Goal: Transaction & Acquisition: Purchase product/service

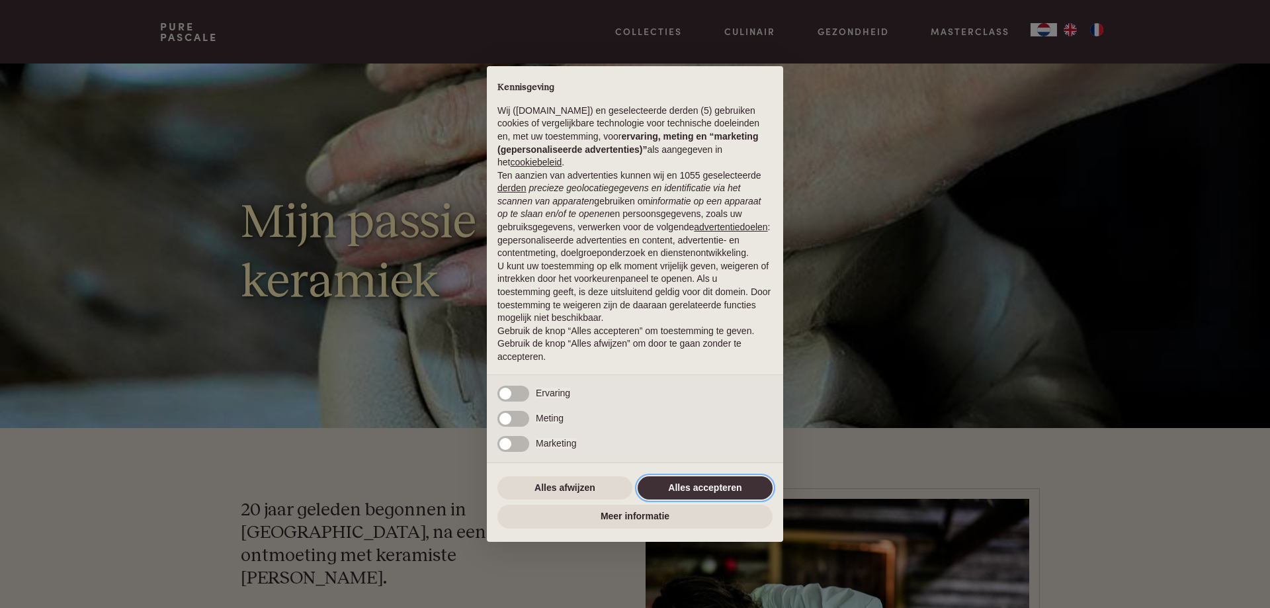
click at [708, 489] on button "Alles accepteren" at bounding box center [705, 488] width 135 height 24
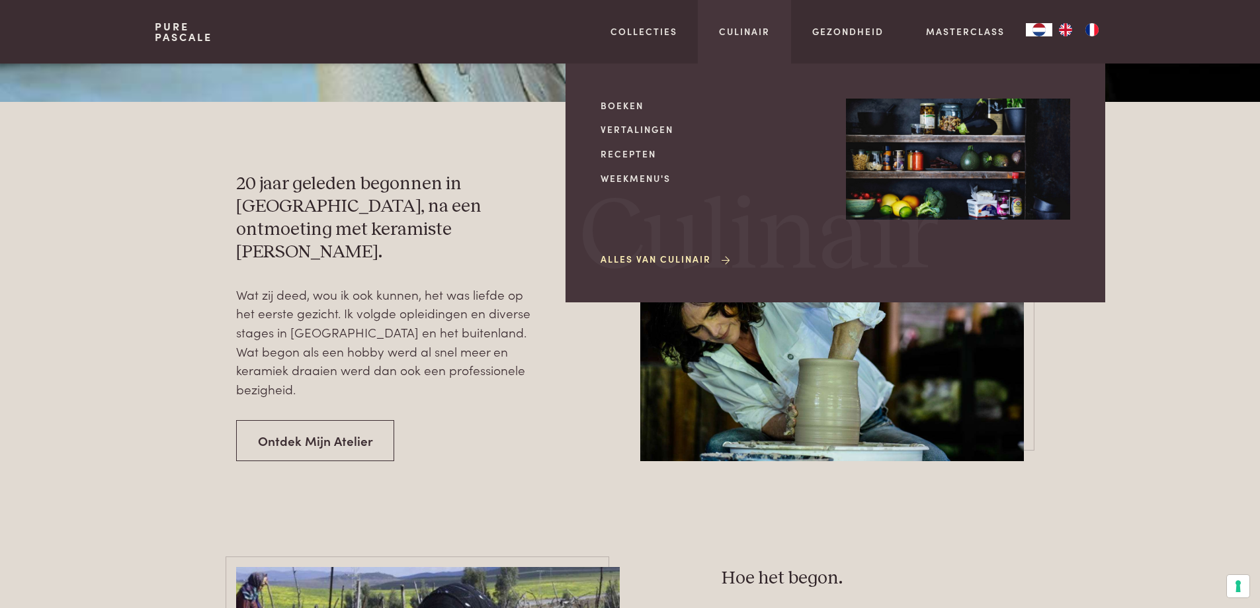
scroll to position [384, 0]
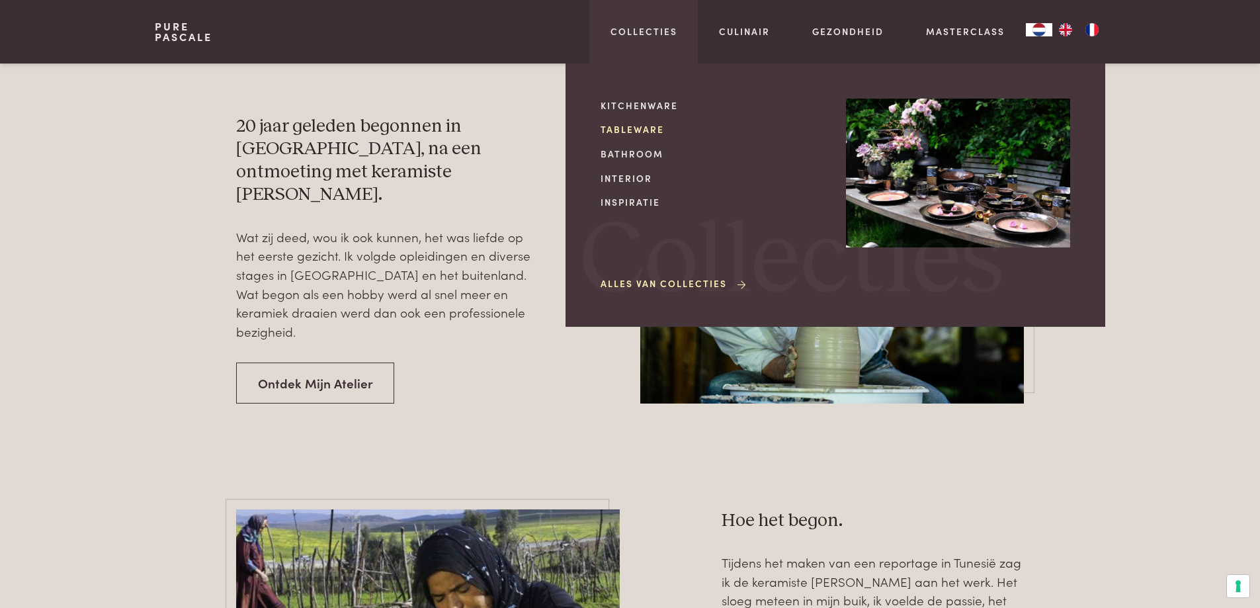
click at [642, 128] on link "Tableware" at bounding box center [713, 129] width 224 height 14
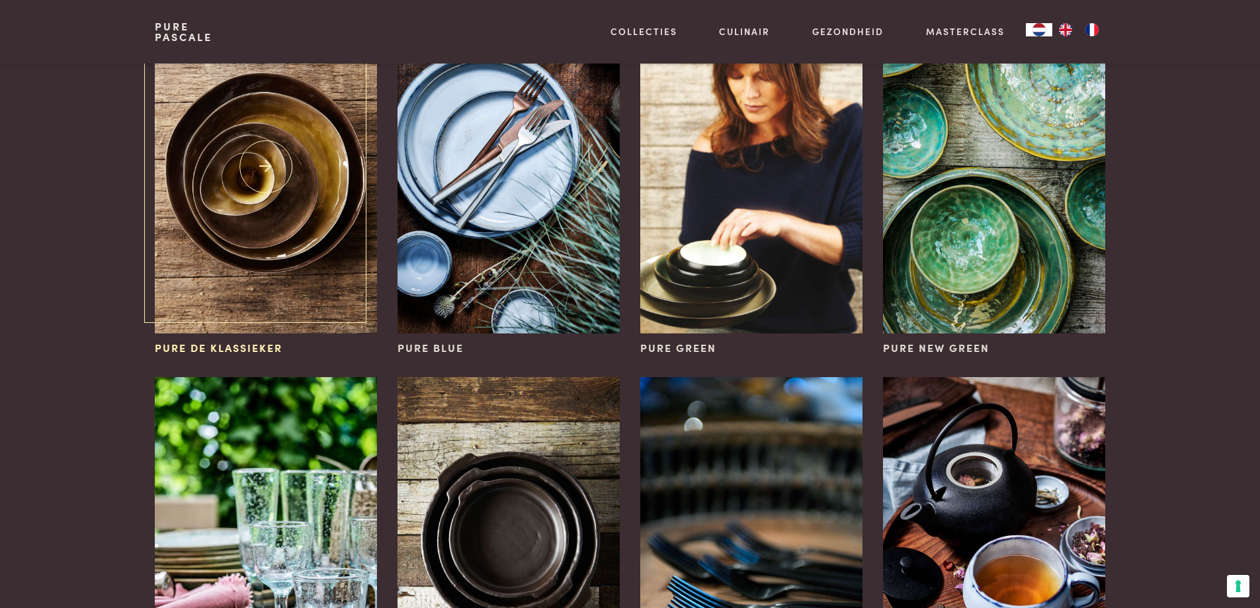
scroll to position [219, 0]
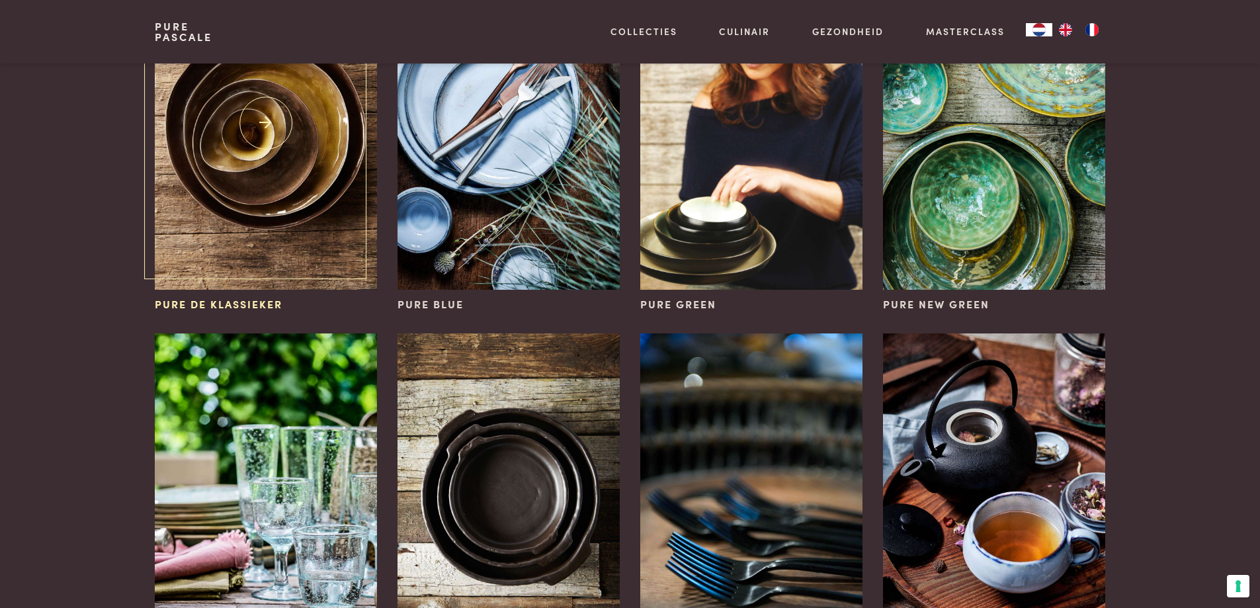
click at [212, 156] on img at bounding box center [266, 123] width 222 height 333
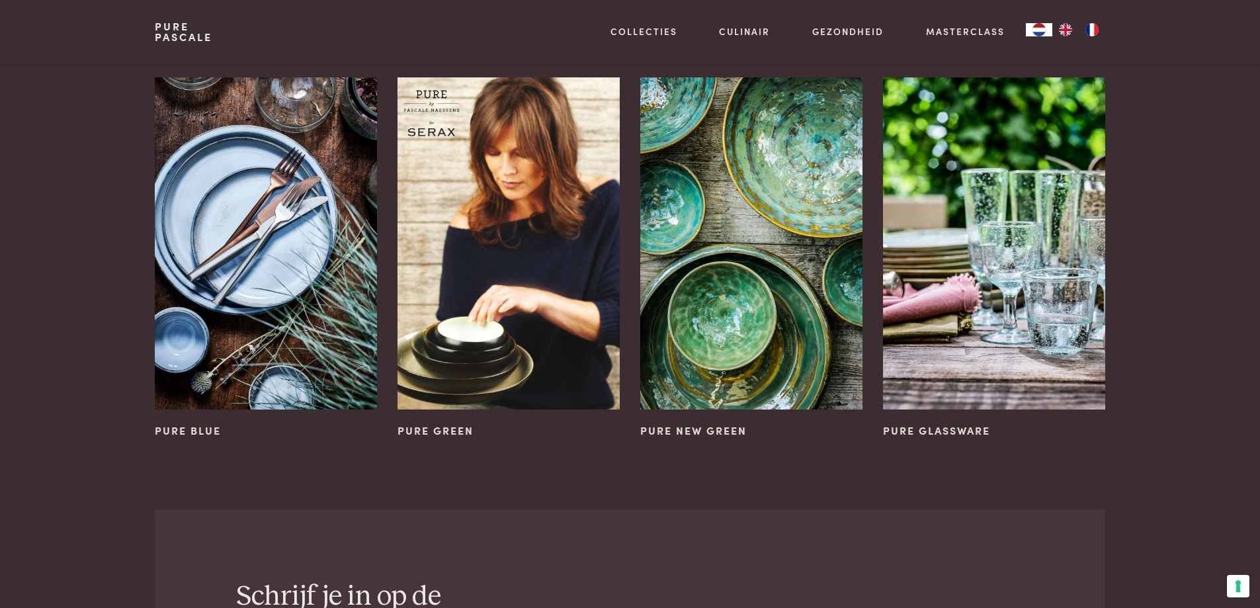
scroll to position [2104, 0]
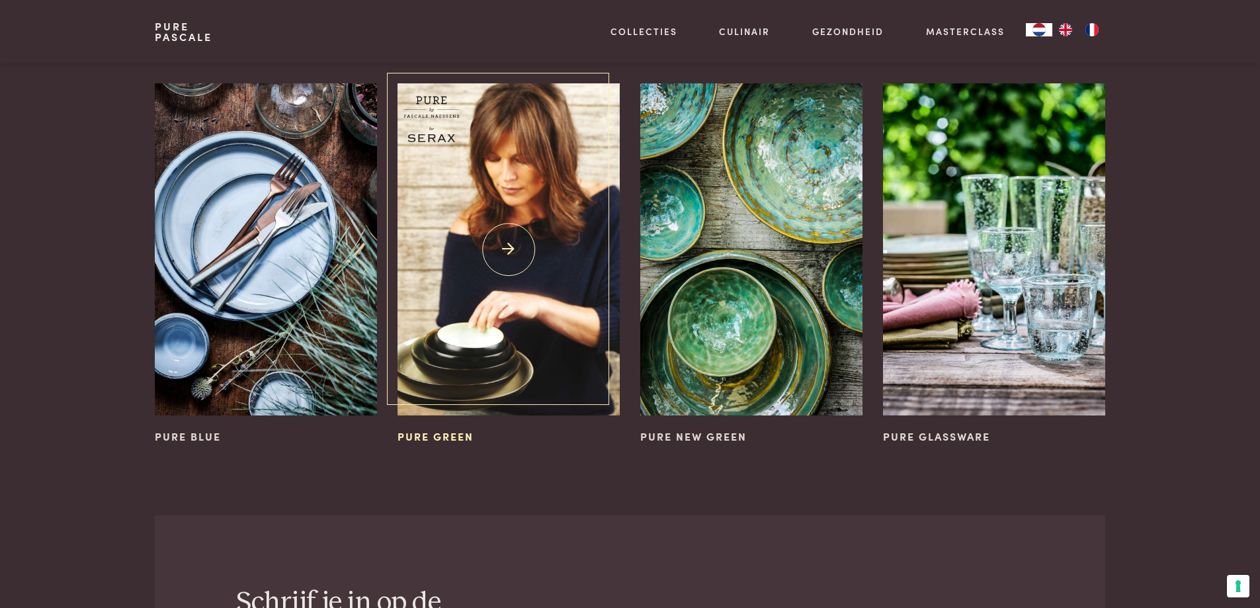
click at [495, 286] on img at bounding box center [509, 249] width 222 height 333
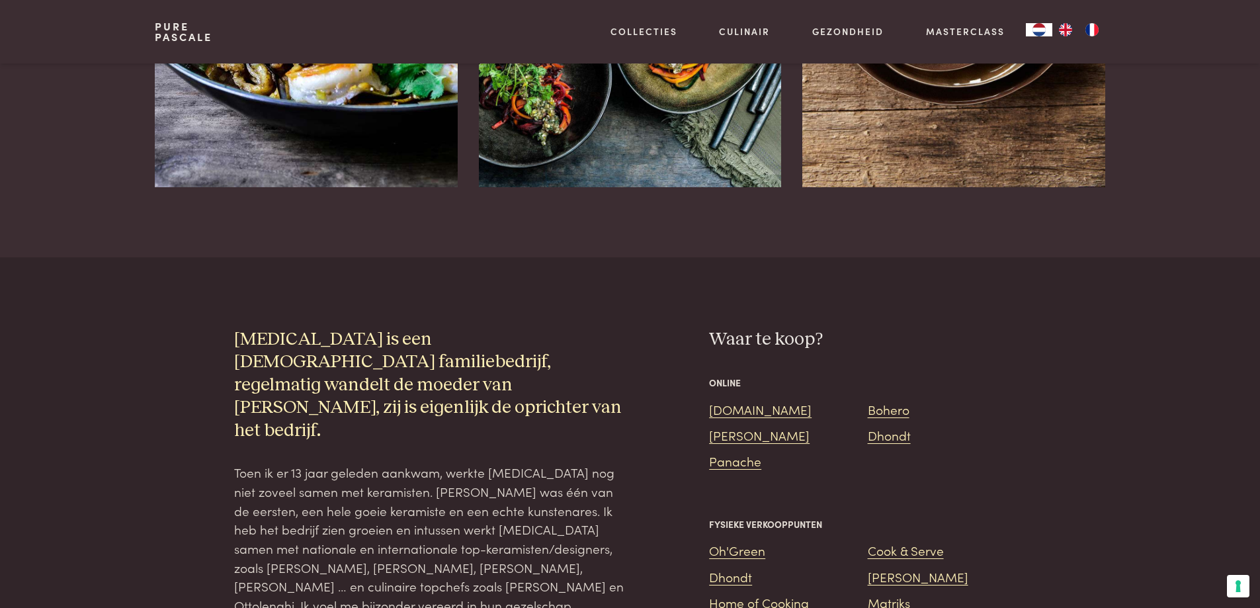
scroll to position [944, 0]
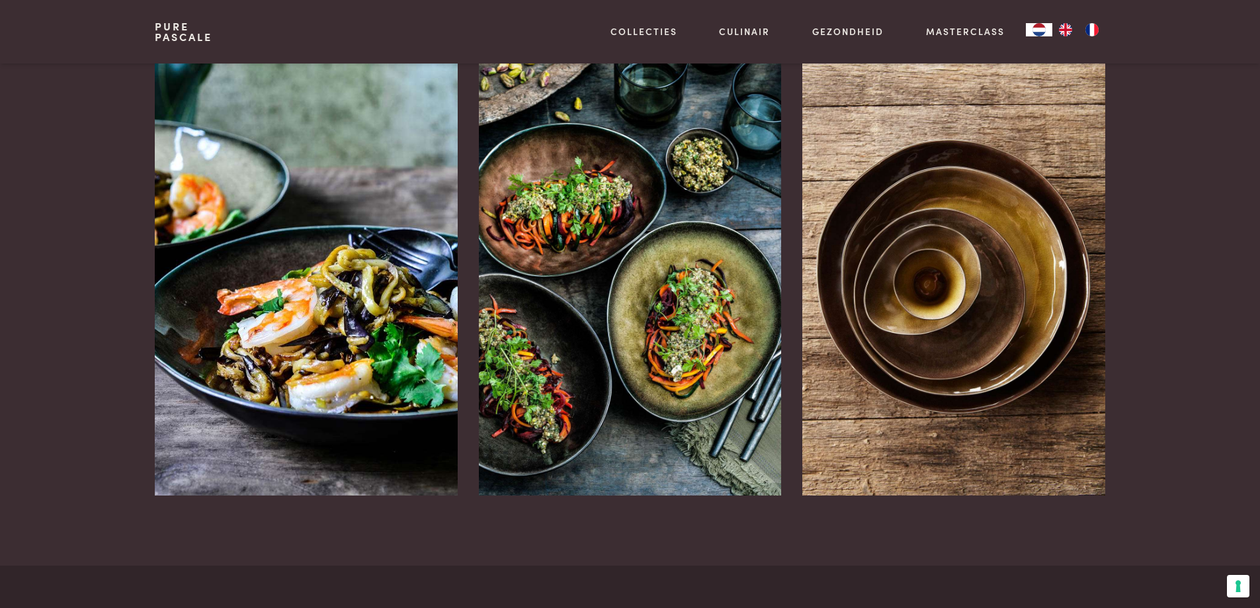
click at [1003, 296] on img at bounding box center [953, 269] width 303 height 454
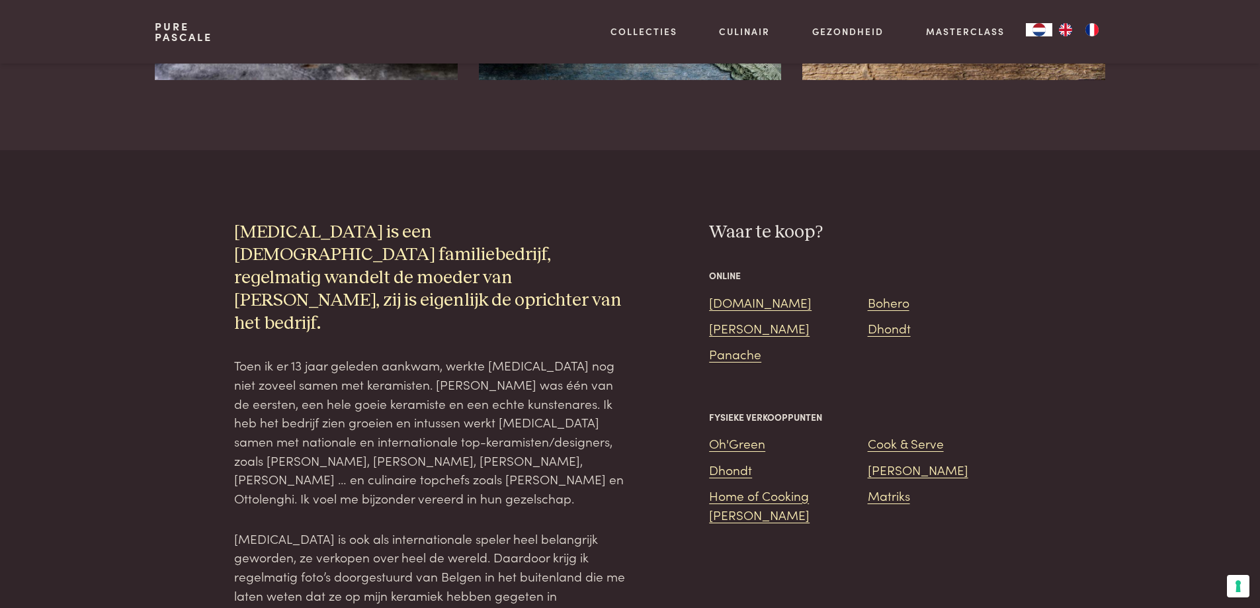
scroll to position [1360, 0]
click at [724, 292] on link "Bol.com" at bounding box center [760, 301] width 103 height 18
